Goal: Transaction & Acquisition: Book appointment/travel/reservation

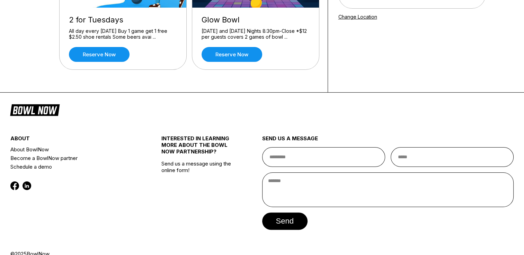
scroll to position [128, 0]
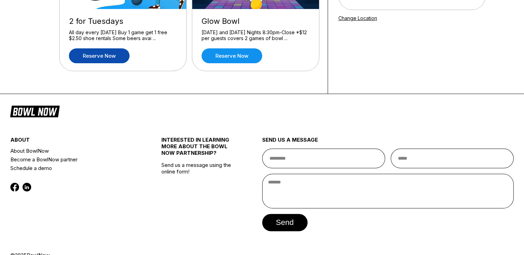
click at [114, 57] on link "Reserve now" at bounding box center [99, 55] width 61 height 15
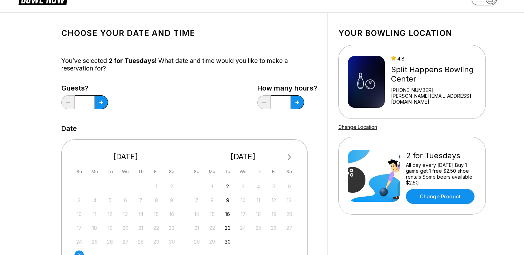
scroll to position [21, 0]
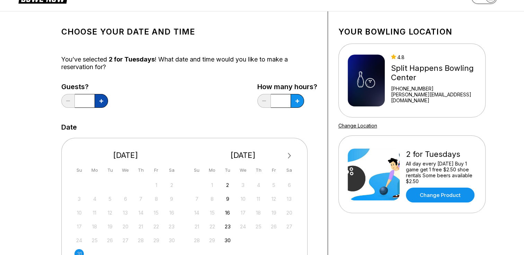
click at [102, 99] on icon at bounding box center [101, 101] width 4 height 4
type input "*"
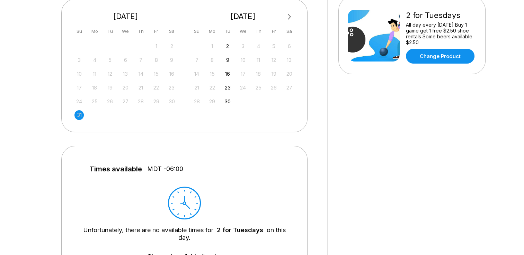
scroll to position [159, 0]
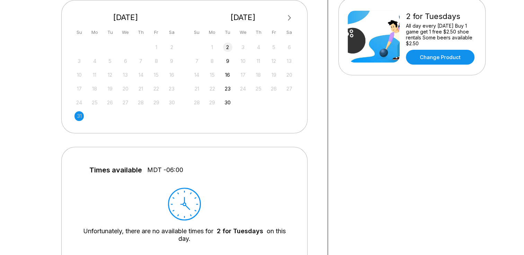
click at [231, 48] on div "2" at bounding box center [227, 47] width 9 height 9
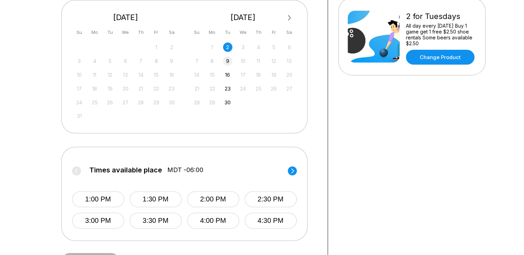
click at [227, 59] on div "9" at bounding box center [227, 60] width 9 height 9
click at [228, 75] on div "16" at bounding box center [227, 74] width 9 height 9
click at [227, 87] on div "23" at bounding box center [227, 88] width 9 height 9
click at [227, 104] on div "30" at bounding box center [227, 102] width 9 height 9
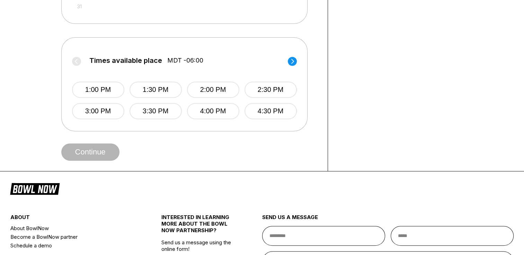
scroll to position [269, 0]
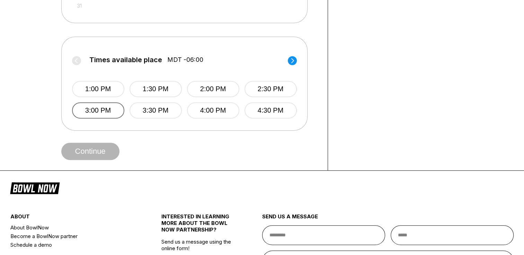
click at [107, 114] on button "3:00 PM" at bounding box center [98, 110] width 52 height 16
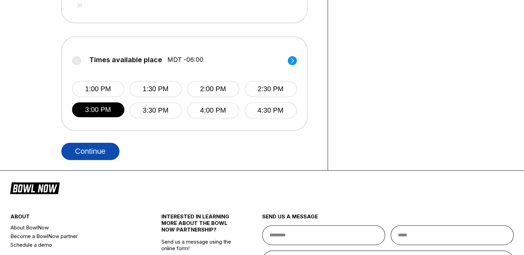
click at [99, 153] on button "Continue" at bounding box center [90, 151] width 58 height 17
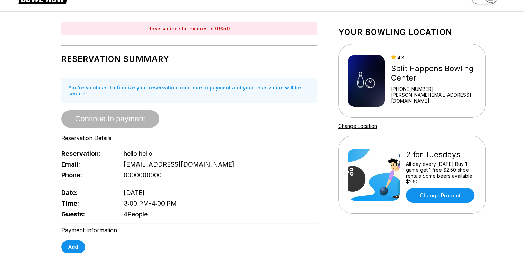
scroll to position [0, 0]
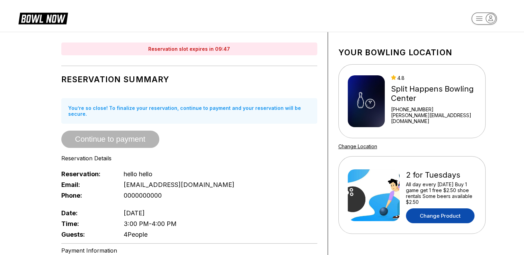
click at [434, 214] on link "Change Product" at bounding box center [440, 216] width 69 height 15
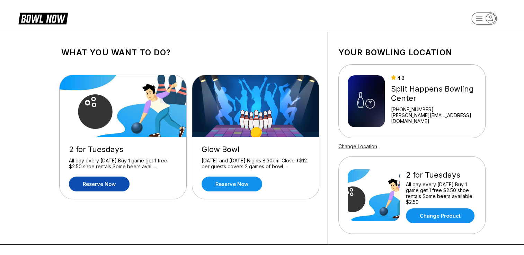
click at [120, 181] on link "Reserve now" at bounding box center [99, 184] width 61 height 15
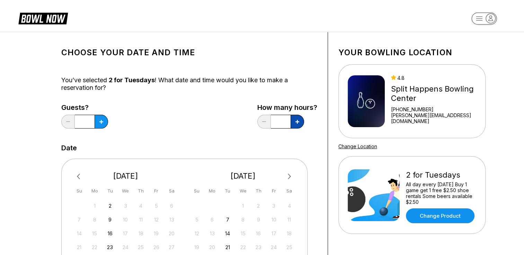
click at [294, 122] on button at bounding box center [297, 122] width 14 height 14
click at [293, 120] on button at bounding box center [297, 122] width 14 height 14
type input "*"
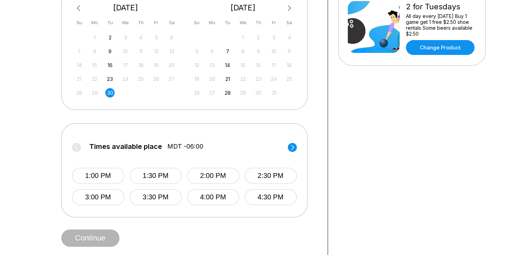
scroll to position [171, 0]
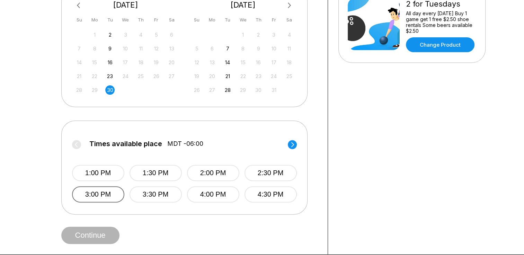
click at [109, 195] on button "3:00 PM" at bounding box center [98, 195] width 52 height 16
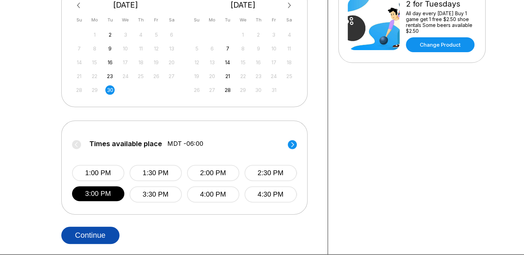
click at [104, 239] on button "Continue" at bounding box center [90, 235] width 58 height 17
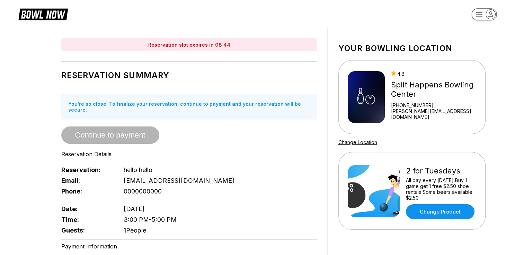
scroll to position [0, 0]
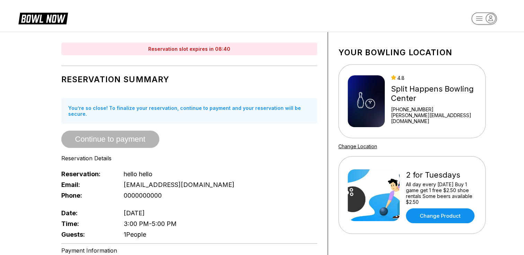
click at [58, 19] on icon at bounding box center [49, 19] width 34 height 8
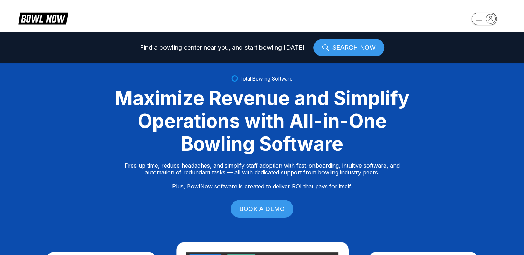
click at [483, 17] on rect "button" at bounding box center [483, 19] width 25 height 12
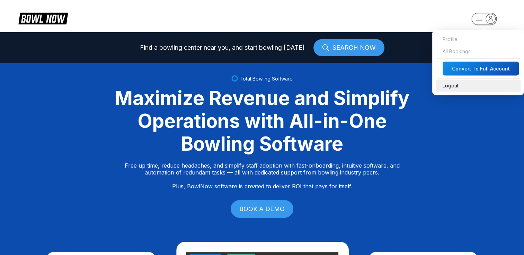
click at [450, 85] on div "Logout" at bounding box center [478, 86] width 85 height 12
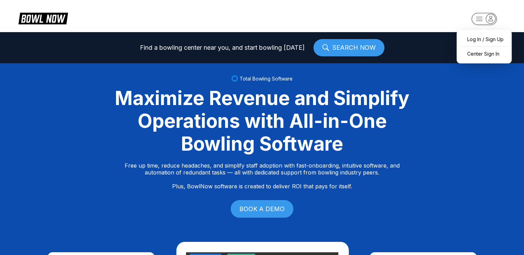
click at [481, 19] on rect "button" at bounding box center [483, 19] width 25 height 12
click at [473, 38] on div "Log In / Sign Up" at bounding box center [484, 39] width 48 height 12
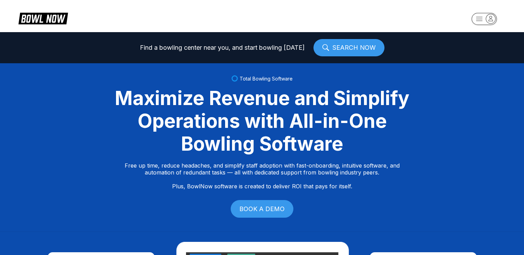
select select "**"
click at [486, 15] on rect "button" at bounding box center [483, 19] width 25 height 12
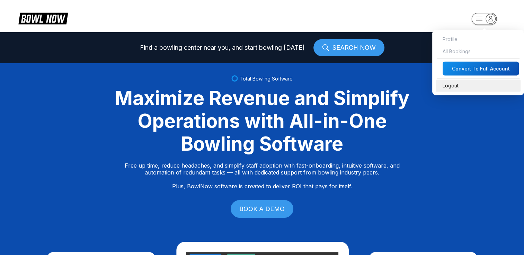
click at [454, 87] on div "Logout" at bounding box center [478, 86] width 85 height 12
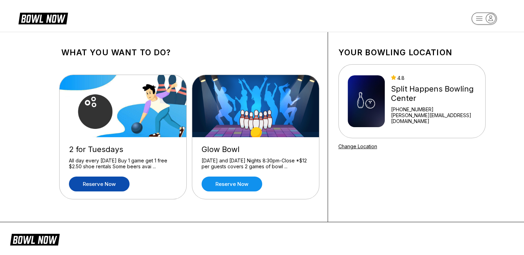
click at [102, 182] on link "Reserve now" at bounding box center [99, 184] width 61 height 15
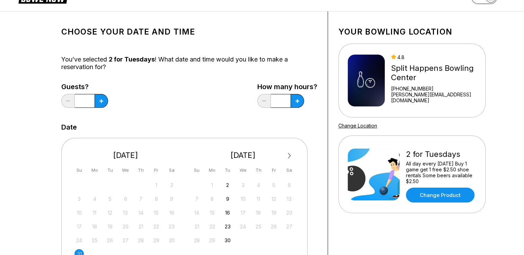
scroll to position [26, 0]
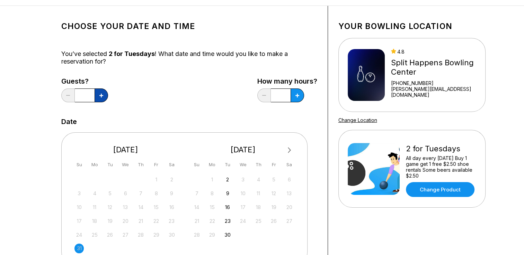
click at [102, 96] on icon at bounding box center [101, 96] width 4 height 4
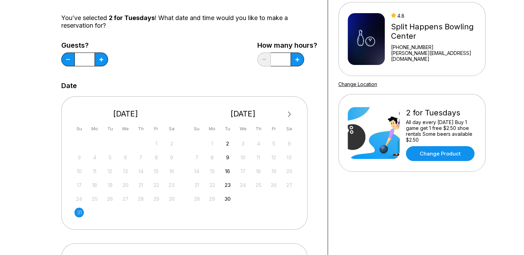
scroll to position [62, 0]
click at [104, 61] on button at bounding box center [102, 60] width 14 height 14
type input "*"
click at [299, 57] on button at bounding box center [297, 60] width 14 height 14
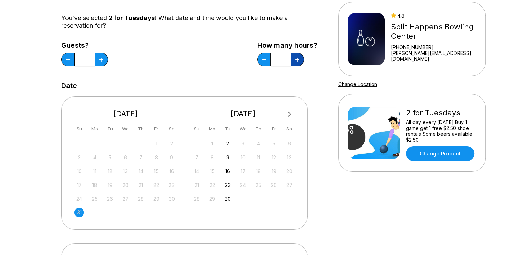
click at [299, 57] on button at bounding box center [297, 60] width 14 height 14
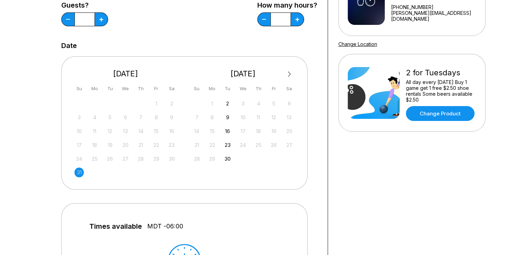
scroll to position [102, 0]
click at [293, 19] on button at bounding box center [297, 19] width 14 height 14
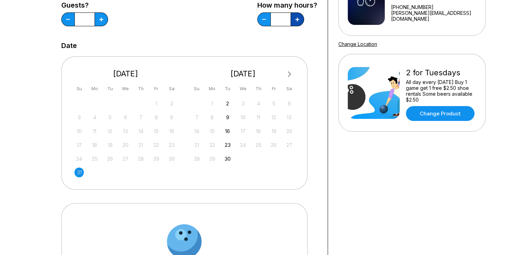
click at [293, 19] on button at bounding box center [297, 19] width 14 height 14
type input "*"
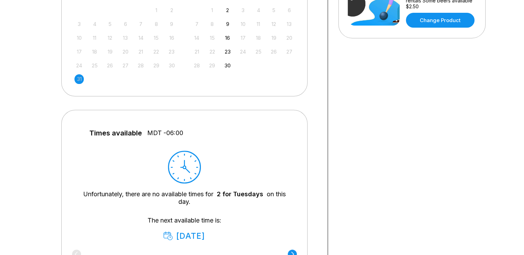
scroll to position [195, 0]
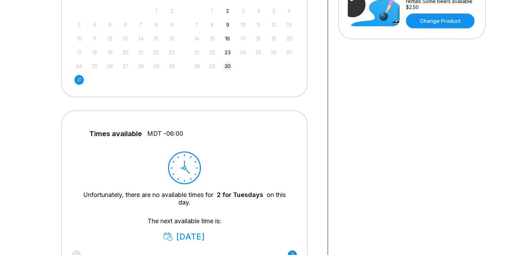
click at [224, 69] on div "30" at bounding box center [227, 66] width 9 height 9
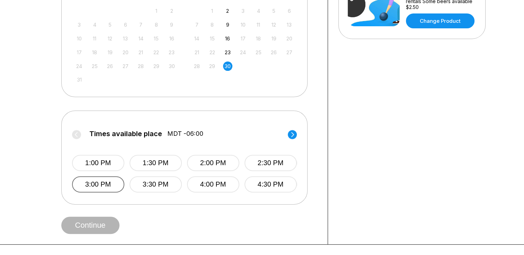
click at [114, 185] on button "3:00 PM" at bounding box center [98, 185] width 52 height 16
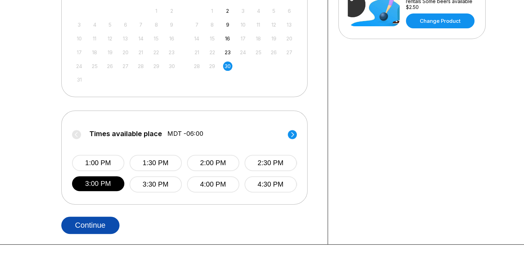
click at [102, 223] on button "Continue" at bounding box center [90, 225] width 58 height 17
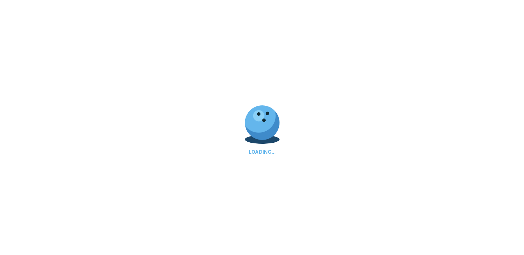
select select "**"
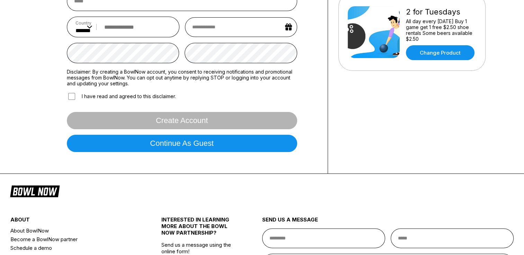
scroll to position [154, 0]
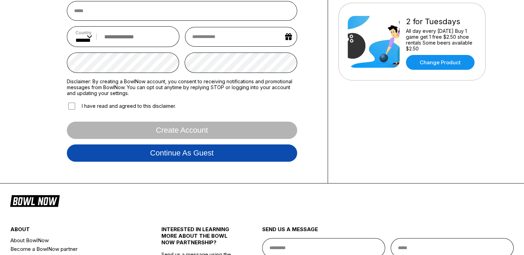
click at [120, 147] on button "Continue as guest" at bounding box center [182, 153] width 230 height 17
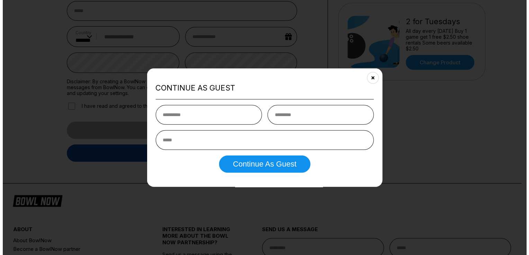
scroll to position [129, 0]
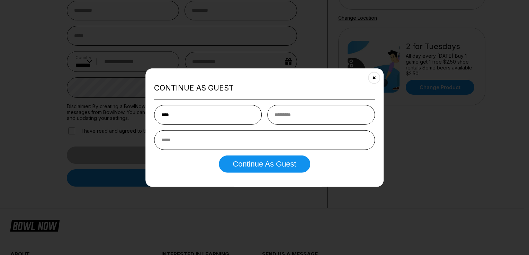
type input "*****"
type input "**********"
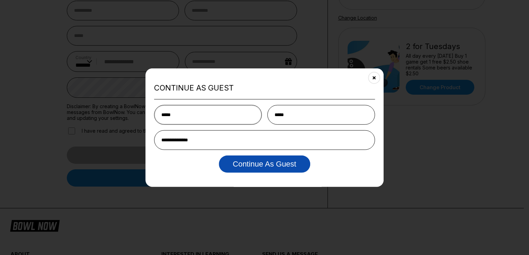
type input "*****"
click at [233, 164] on button "Continue as Guest" at bounding box center [264, 163] width 91 height 17
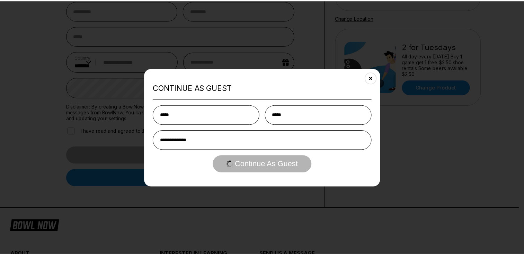
scroll to position [0, 0]
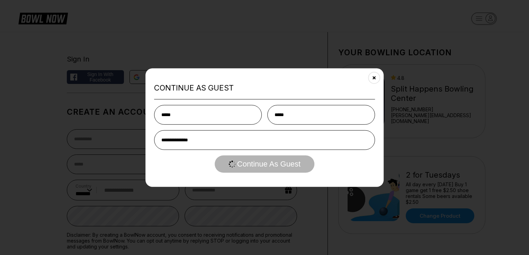
click at [151, 150] on html "Sign In Sign in with Facebook Sign in with Google Sign in with Email Sign in wi…" at bounding box center [264, 256] width 529 height 513
select select "**"
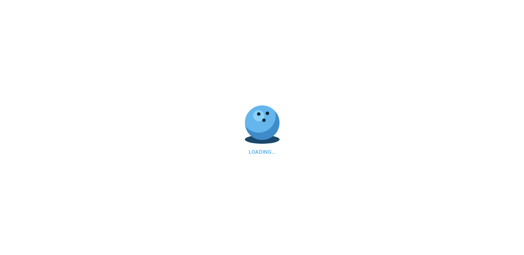
scroll to position [3, 0]
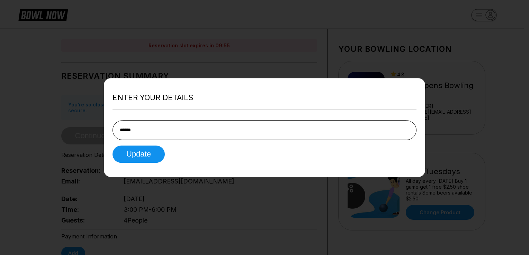
type input "******"
click at [113, 146] on button "Update" at bounding box center [139, 154] width 52 height 17
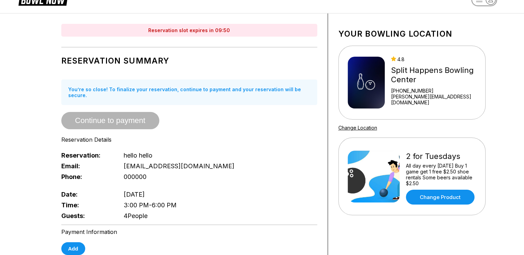
scroll to position [0, 0]
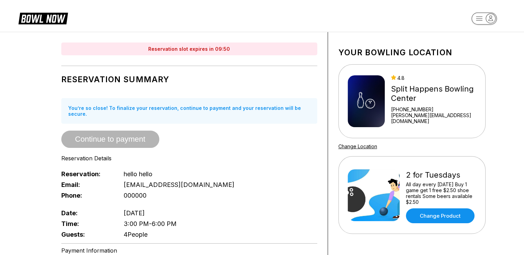
click at [88, 68] on div "Reservation slot expires in 09:50 Reservation Summary You’re so close! To final…" at bounding box center [189, 241] width 277 height 419
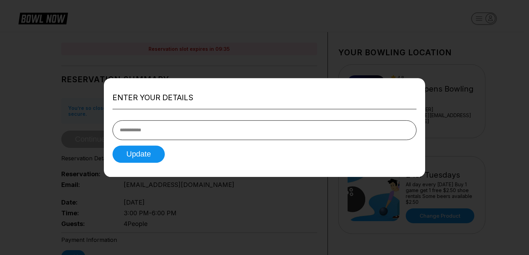
drag, startPoint x: 353, startPoint y: 0, endPoint x: 387, endPoint y: 9, distance: 35.4
click at [387, 9] on div at bounding box center [264, 127] width 529 height 255
select select "**"
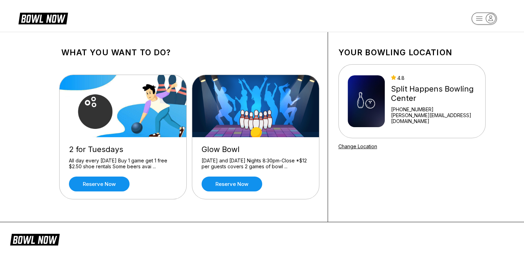
click at [259, 74] on div "2 for Tuesdays All day every Tuesday Buy 1 game get 1 free $2.50 shoe rentals S…" at bounding box center [189, 137] width 256 height 147
click at [66, 21] on icon at bounding box center [43, 17] width 50 height 13
click at [372, 154] on div "Your bowling location 4.8 Split Happens Bowling Center [PHONE_NUMBER] [PERSON_N…" at bounding box center [412, 127] width 168 height 190
click at [479, 18] on rect "button" at bounding box center [483, 18] width 25 height 12
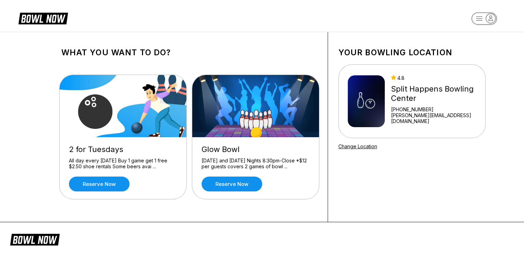
click at [479, 18] on rect "button" at bounding box center [483, 18] width 25 height 12
click at [291, 20] on header "Log In / Sign Up Center Sign In" at bounding box center [262, 16] width 524 height 32
